Goal: Check status: Check status

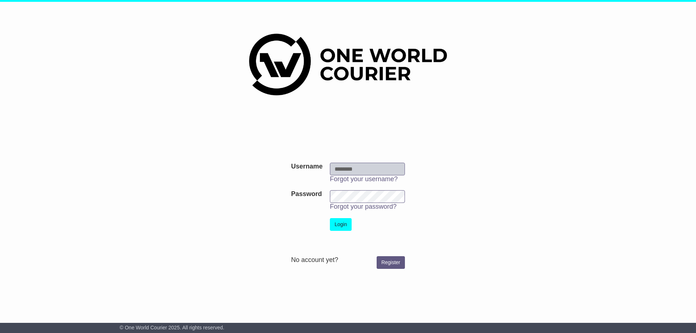
type input "**********"
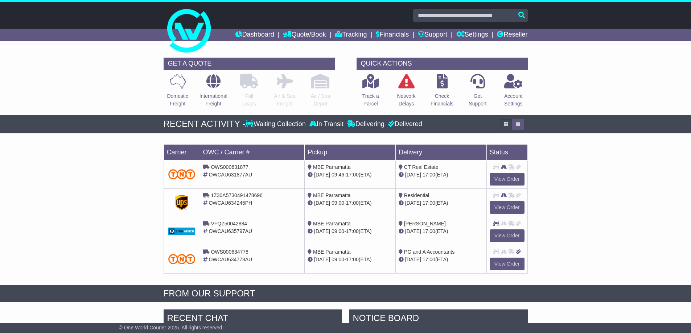
click at [455, 20] on input "text" at bounding box center [470, 15] width 115 height 13
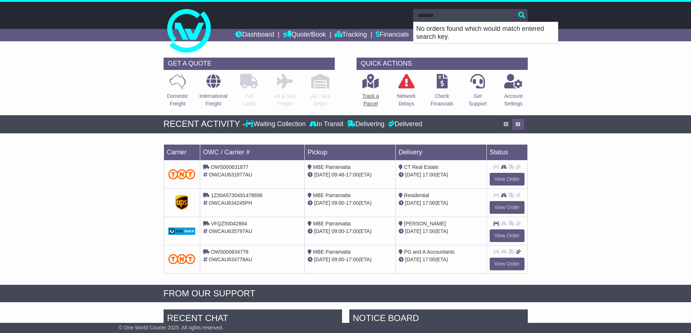
type input "*******"
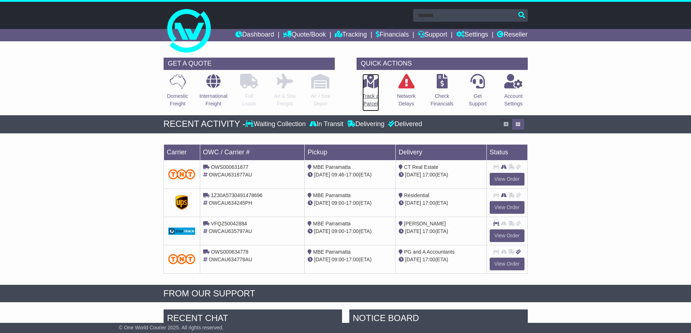
click at [371, 98] on p "Track a Parcel" at bounding box center [370, 100] width 17 height 15
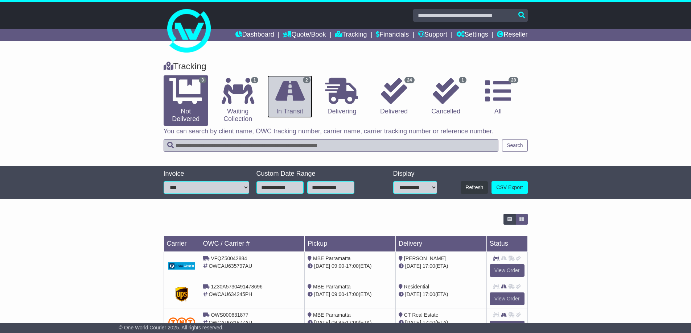
click at [299, 107] on link "2 In Transit" at bounding box center [289, 96] width 45 height 43
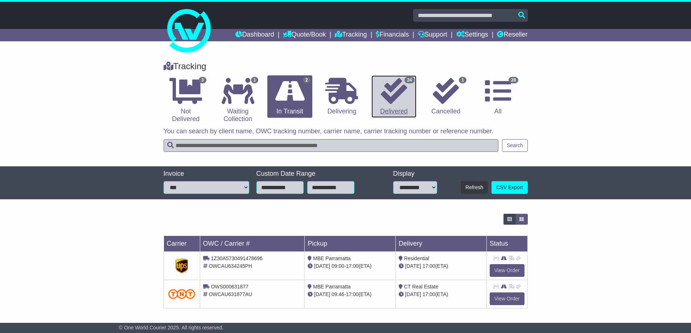
click at [396, 100] on icon at bounding box center [394, 91] width 26 height 26
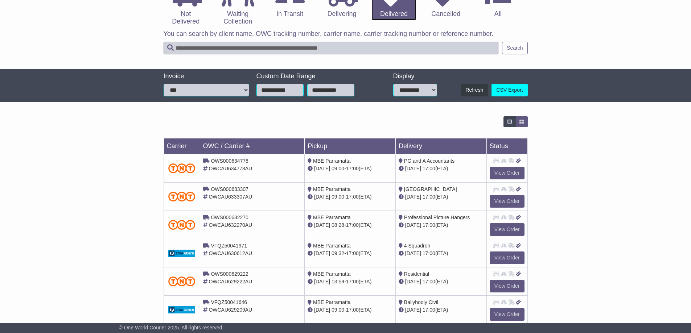
scroll to position [203, 0]
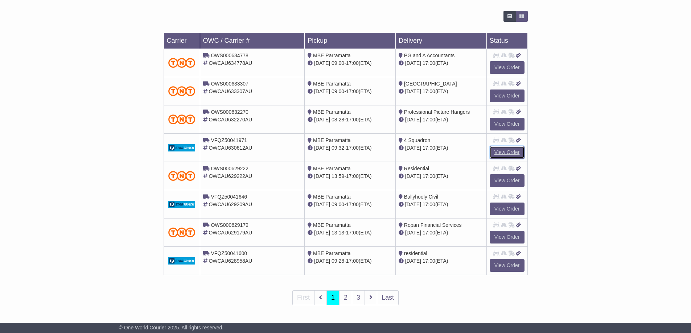
click at [505, 153] on link "View Order" at bounding box center [507, 152] width 35 height 13
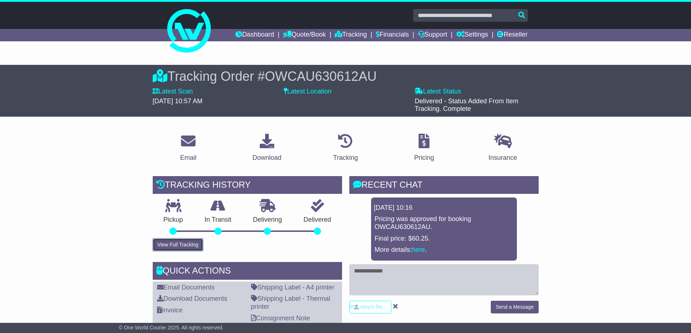
click at [182, 248] on button "View Full Tracking" at bounding box center [178, 245] width 50 height 13
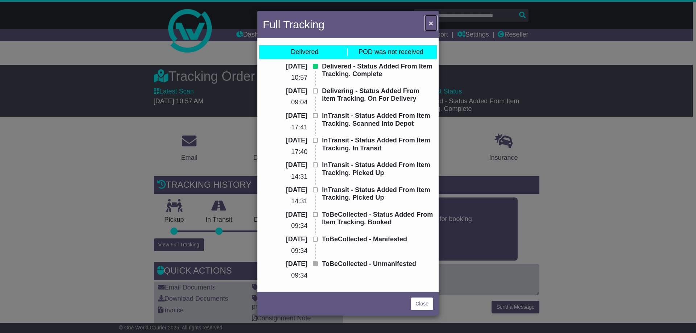
click at [431, 22] on span "×" at bounding box center [431, 23] width 4 height 8
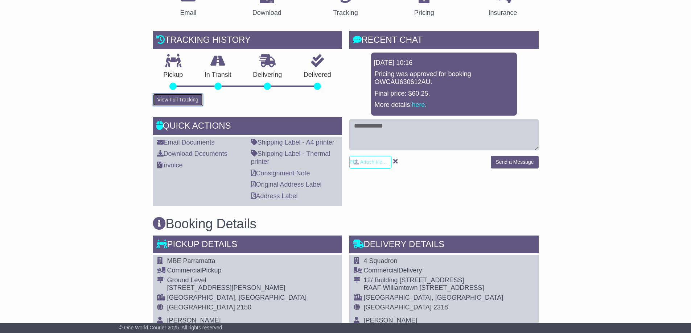
scroll to position [109, 0]
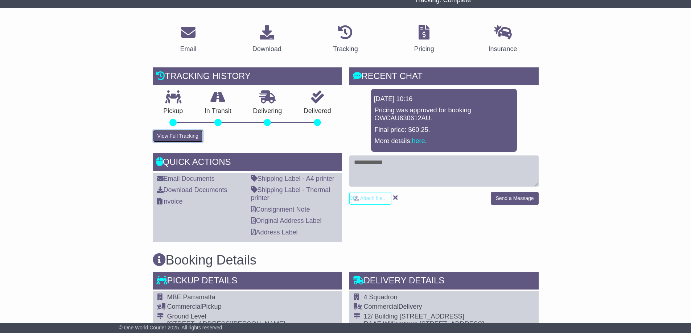
click at [178, 135] on button "View Full Tracking" at bounding box center [178, 136] width 50 height 13
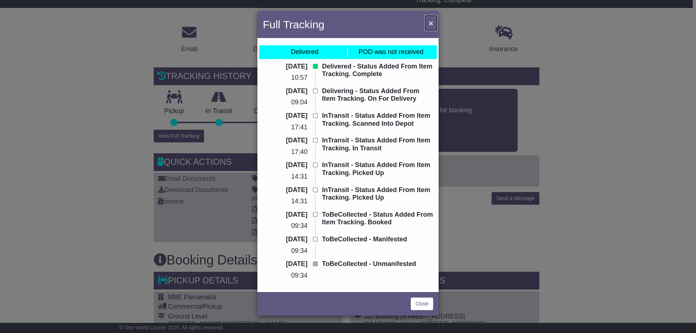
click at [432, 22] on span "×" at bounding box center [431, 23] width 4 height 8
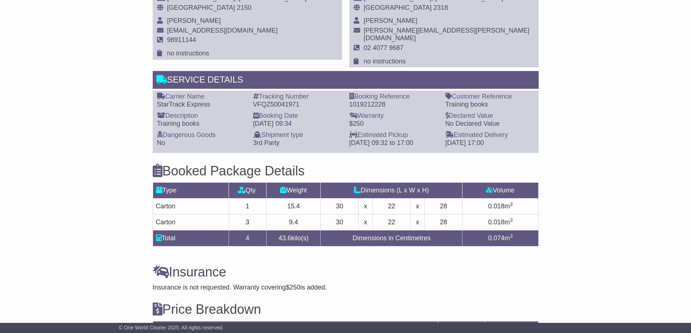
scroll to position [435, 0]
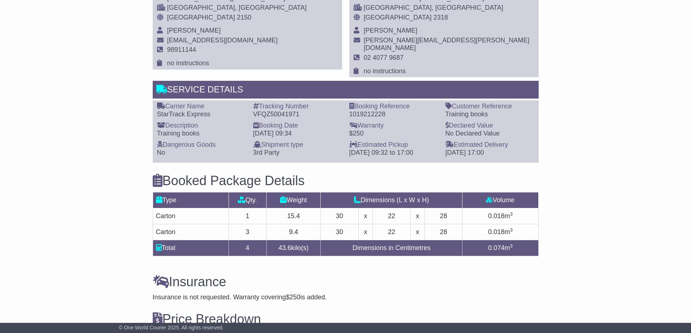
click at [278, 111] on div "VFQZ50041971" at bounding box center [297, 115] width 89 height 8
copy div "VFQZ50041971"
click at [439, 181] on div "Booked Package Details (nonstackable) Type Qty. Weight Dimensions (L x W x H) V…" at bounding box center [345, 214] width 393 height 102
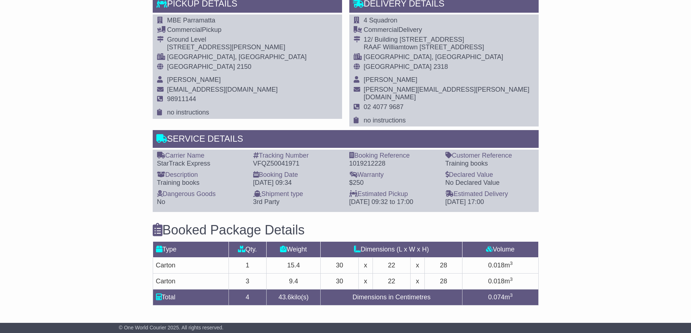
scroll to position [326, 0]
